Goal: Information Seeking & Learning: Find specific fact

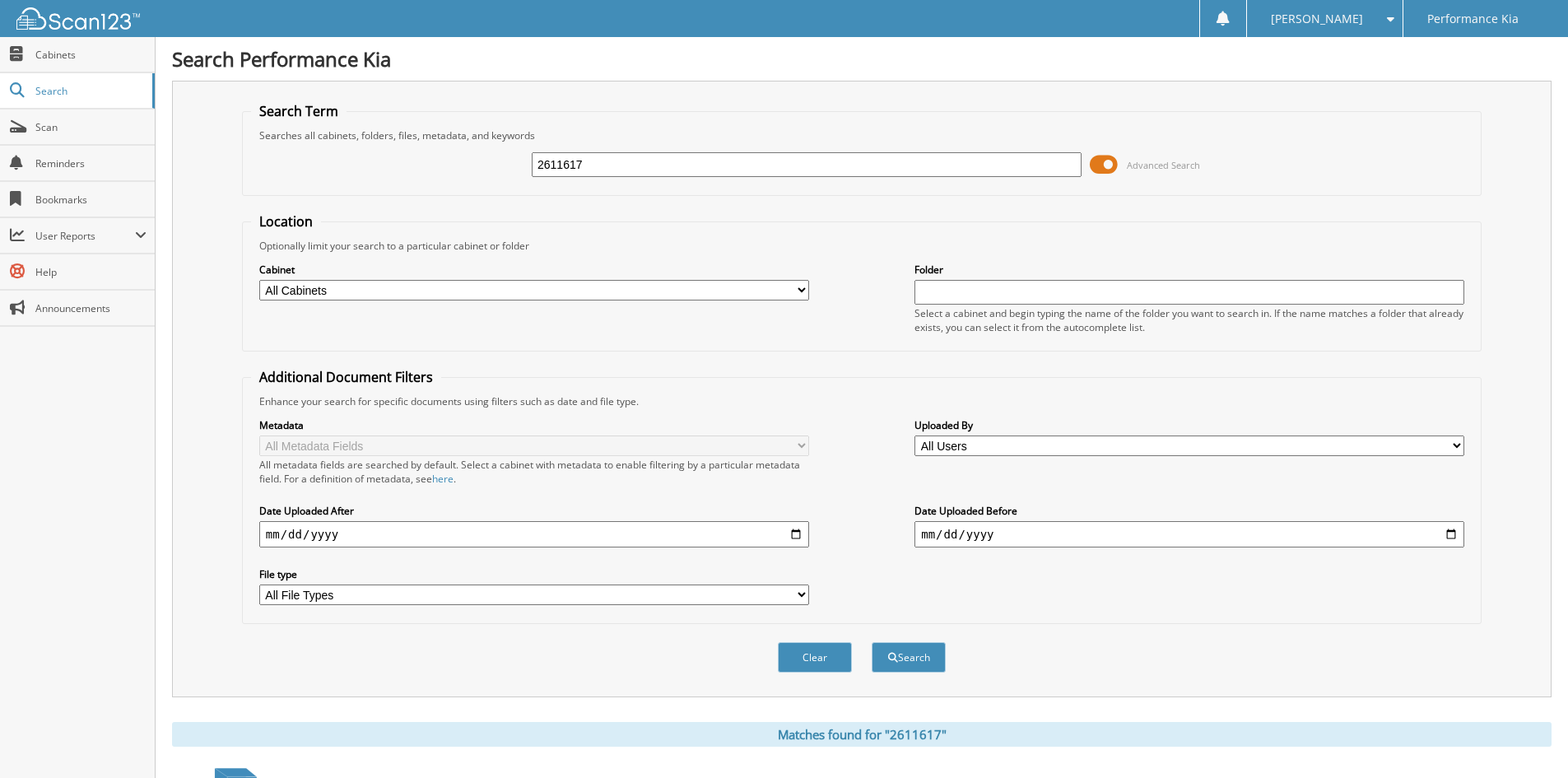
click at [638, 159] on input "2611617" at bounding box center [807, 164] width 550 height 24
paste input "2614323"
type input "2614323"
click at [872, 643] on button "Search" at bounding box center [909, 658] width 74 height 30
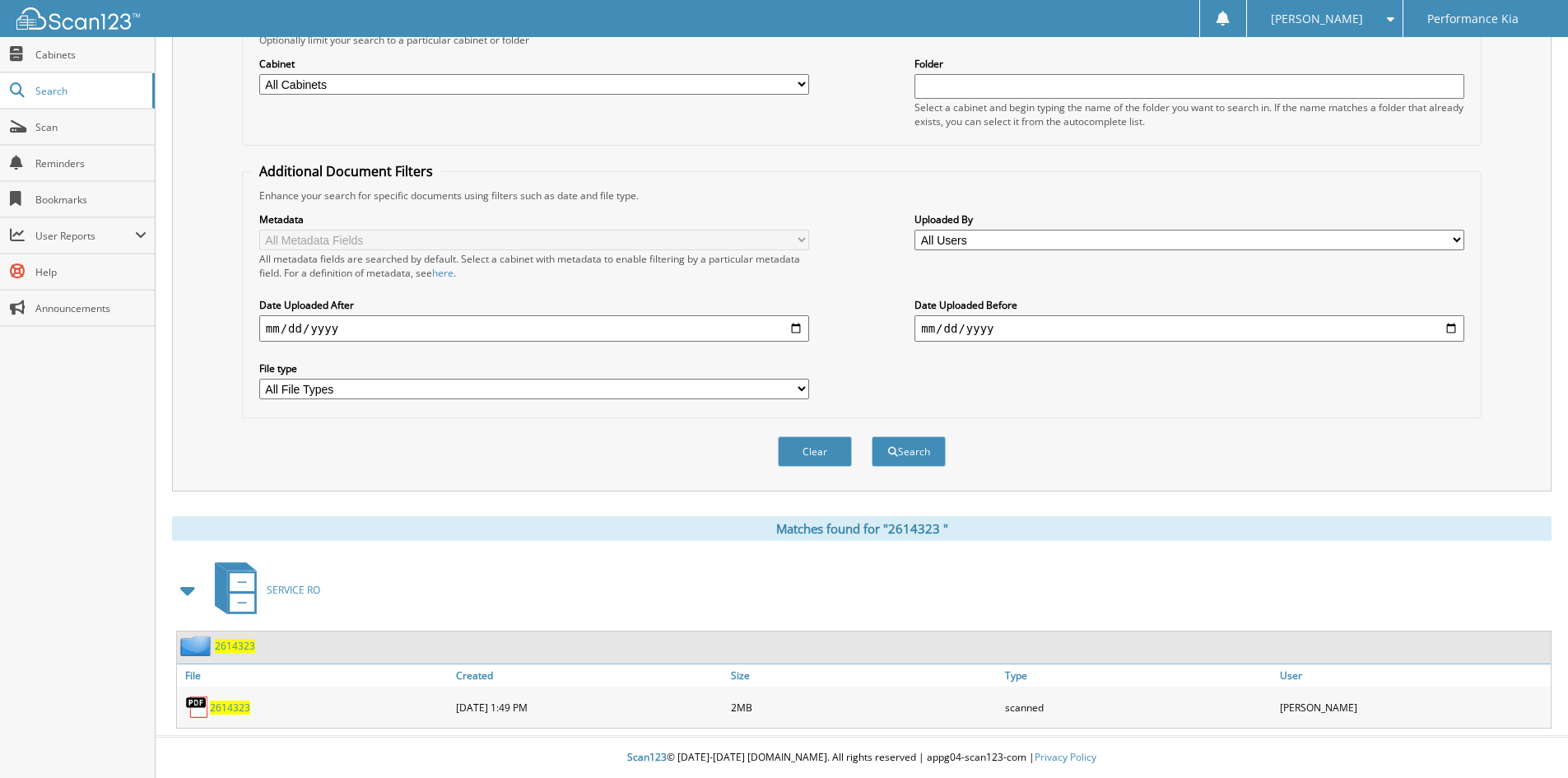
click at [244, 709] on span "2 6 1 4 3 2 3" at bounding box center [230, 708] width 40 height 14
